Goal: Check status: Check status

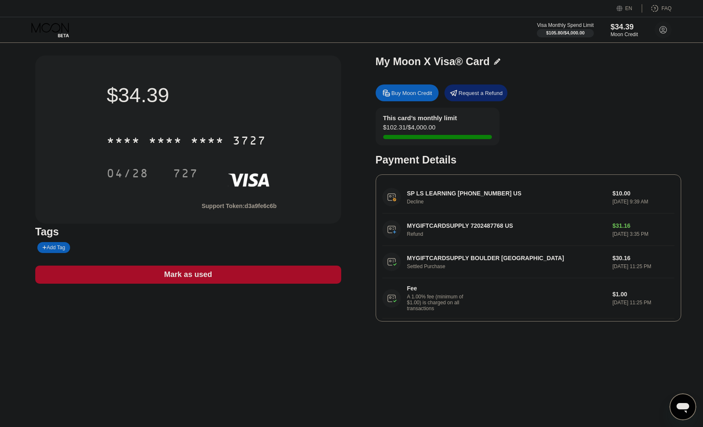
click at [456, 136] on div at bounding box center [507, 137] width 248 height 4
drag, startPoint x: 451, startPoint y: 121, endPoint x: 378, endPoint y: 120, distance: 73.5
click at [378, 120] on div "This card’s monthly limit $102.31 / $4,000.00" at bounding box center [438, 127] width 124 height 38
click at [393, 115] on div "This card’s monthly limit" at bounding box center [420, 117] width 74 height 7
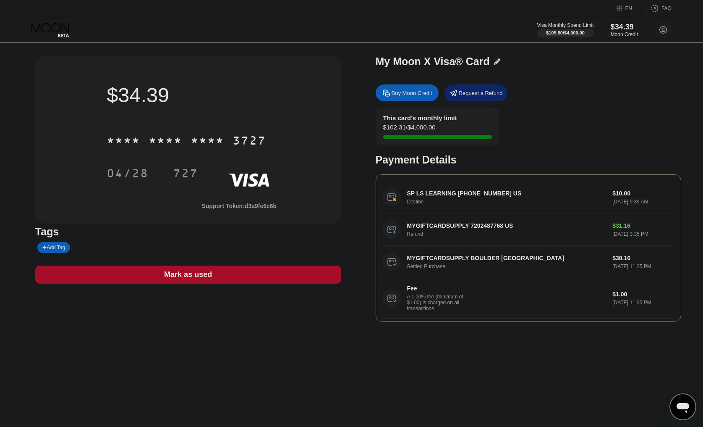
click at [393, 115] on div "This card’s monthly limit" at bounding box center [420, 117] width 74 height 7
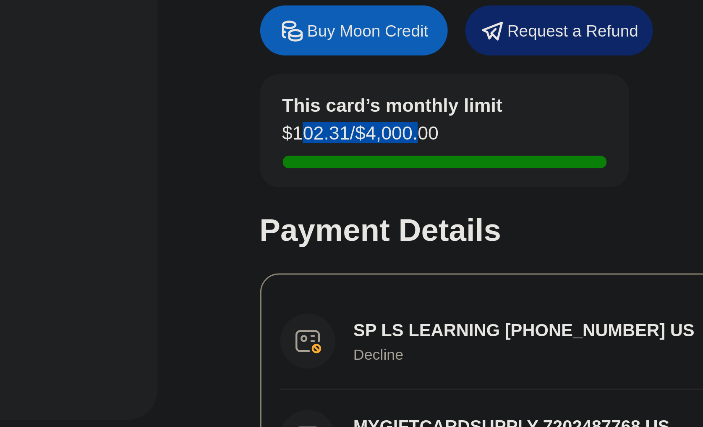
drag, startPoint x: 391, startPoint y: 126, endPoint x: 432, endPoint y: 127, distance: 41.2
click at [432, 127] on div "$102.31 / $4,000.00" at bounding box center [409, 128] width 52 height 11
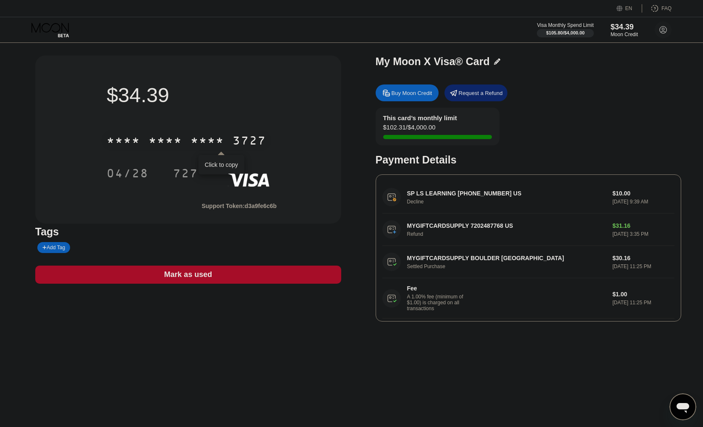
click at [185, 144] on div "* * * * * * * * * * * * 3727" at bounding box center [187, 140] width 170 height 21
